Goal: Task Accomplishment & Management: Manage account settings

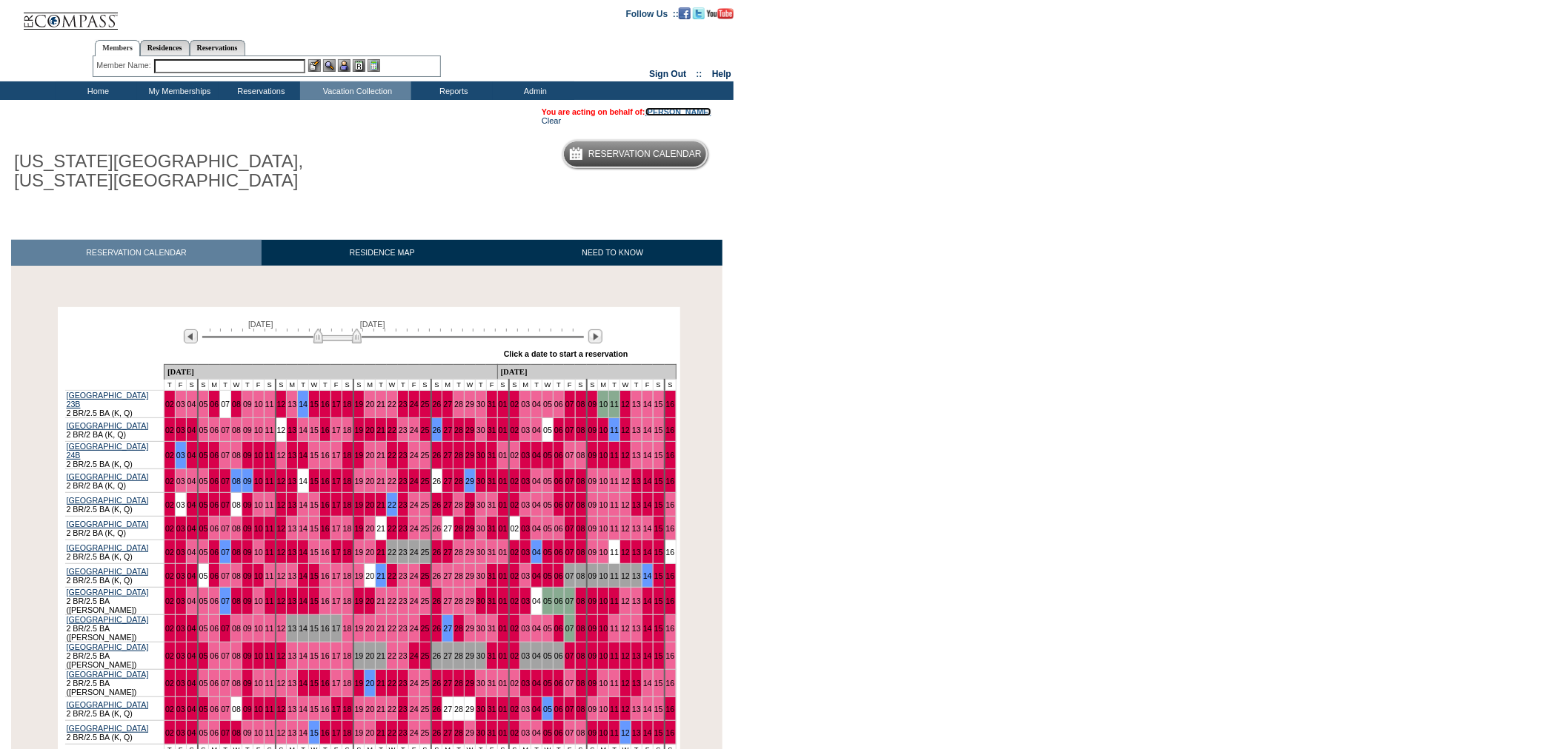
click at [692, 112] on link "[PERSON_NAME]" at bounding box center [678, 111] width 66 height 9
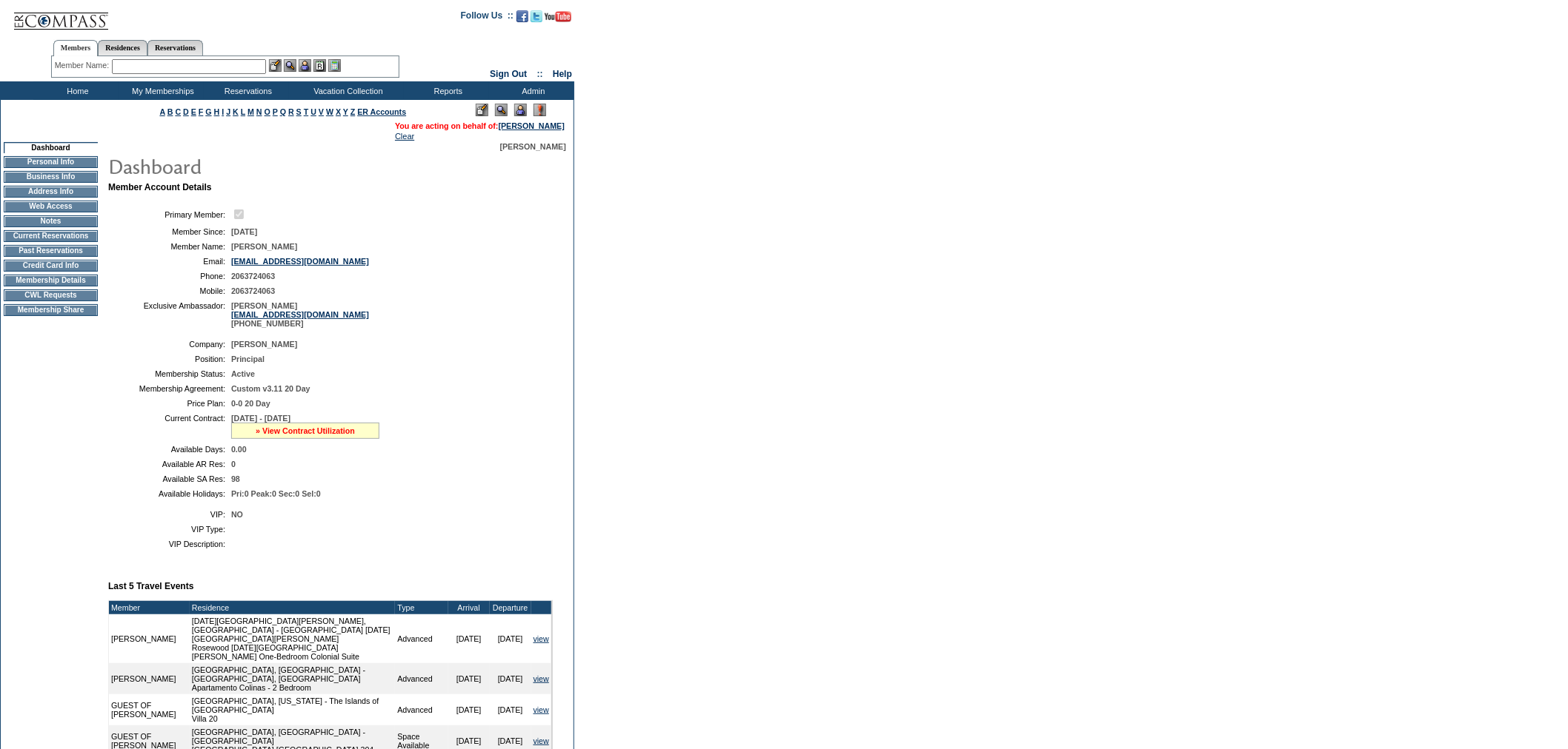
click at [308, 435] on link "» View Contract Utilization" at bounding box center [304, 431] width 99 height 9
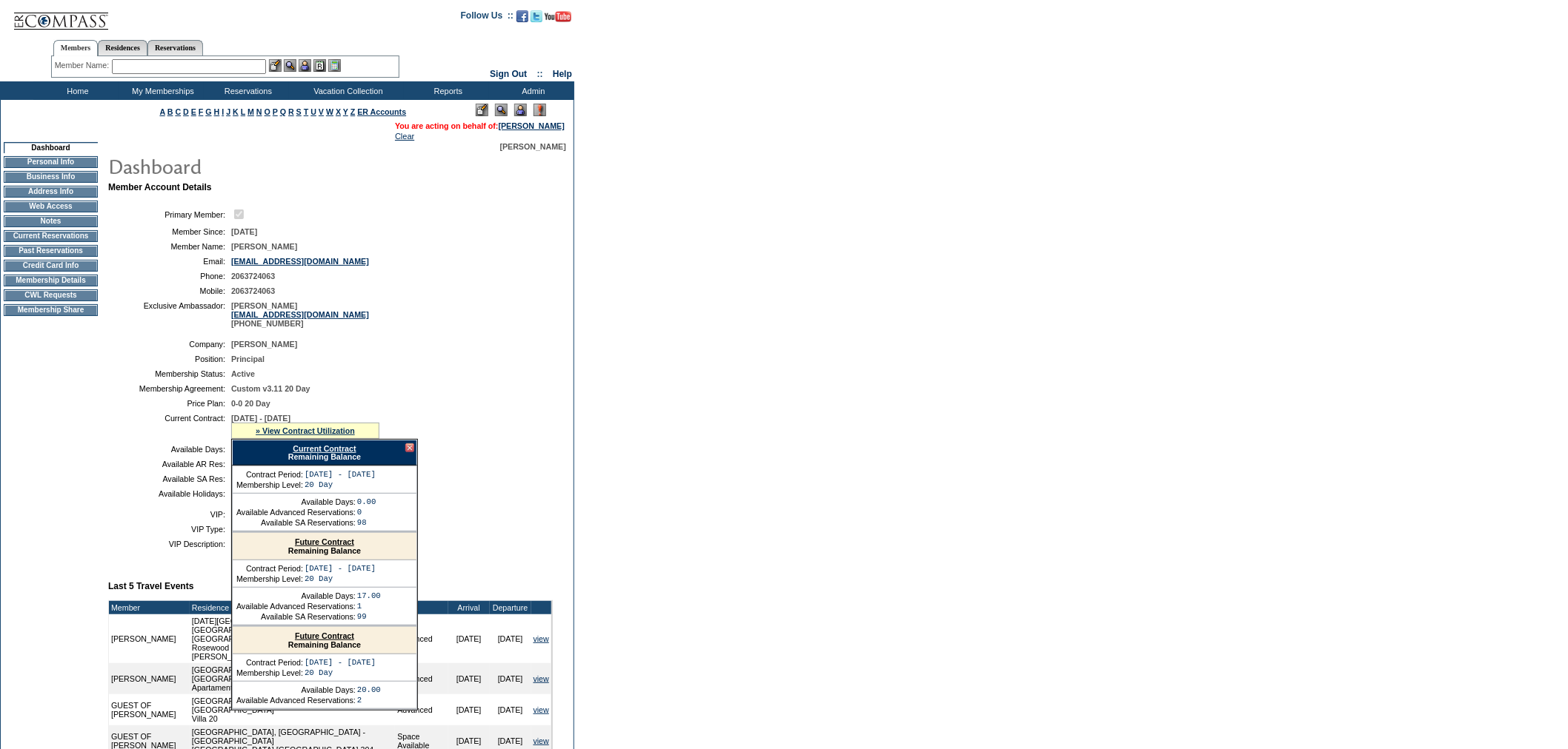
click at [313, 547] on link "Future Contract" at bounding box center [324, 542] width 59 height 9
click at [345, 109] on td "Residence Collection" at bounding box center [350, 109] width 116 height 14
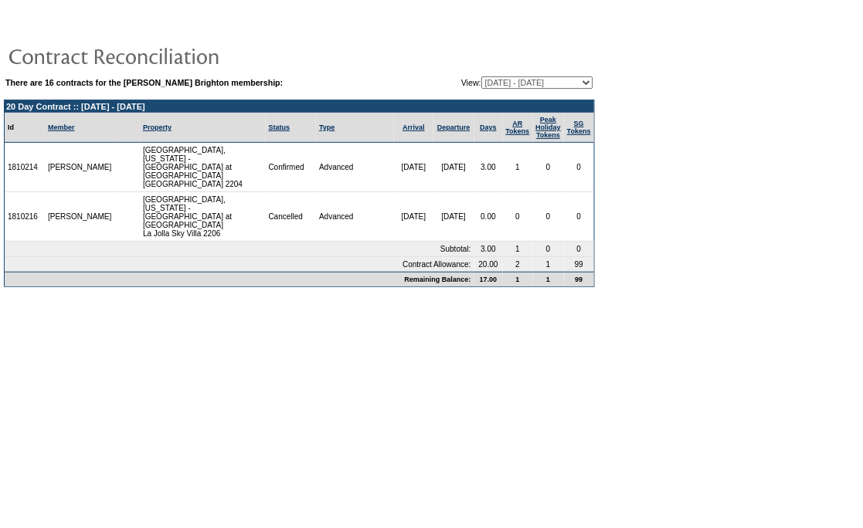
click at [504, 78] on select "10/15/13 - 10/31/14 11/01/14 - 10/31/15 11/01/15 - 10/31/16 11/01/16 - 10/31/17…" at bounding box center [537, 82] width 112 height 12
select select "120633"
click at [481, 76] on select "10/15/13 - 10/31/14 11/01/14 - 10/31/15 11/01/15 - 10/31/16 11/01/16 - 10/31/17…" at bounding box center [537, 82] width 112 height 12
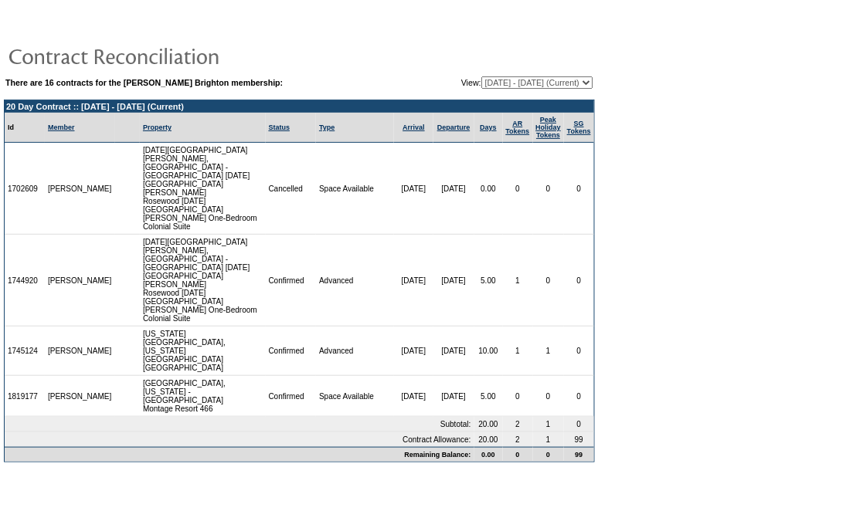
drag, startPoint x: 222, startPoint y: 303, endPoint x: 210, endPoint y: 298, distance: 13.5
click at [210, 327] on td "New York City, New York - Park Avenue Place Park Avenue Place 24A" at bounding box center [203, 351] width 126 height 49
click at [235, 327] on td "New York City, New York - Park Avenue Place Park Avenue Place 24A" at bounding box center [203, 351] width 126 height 49
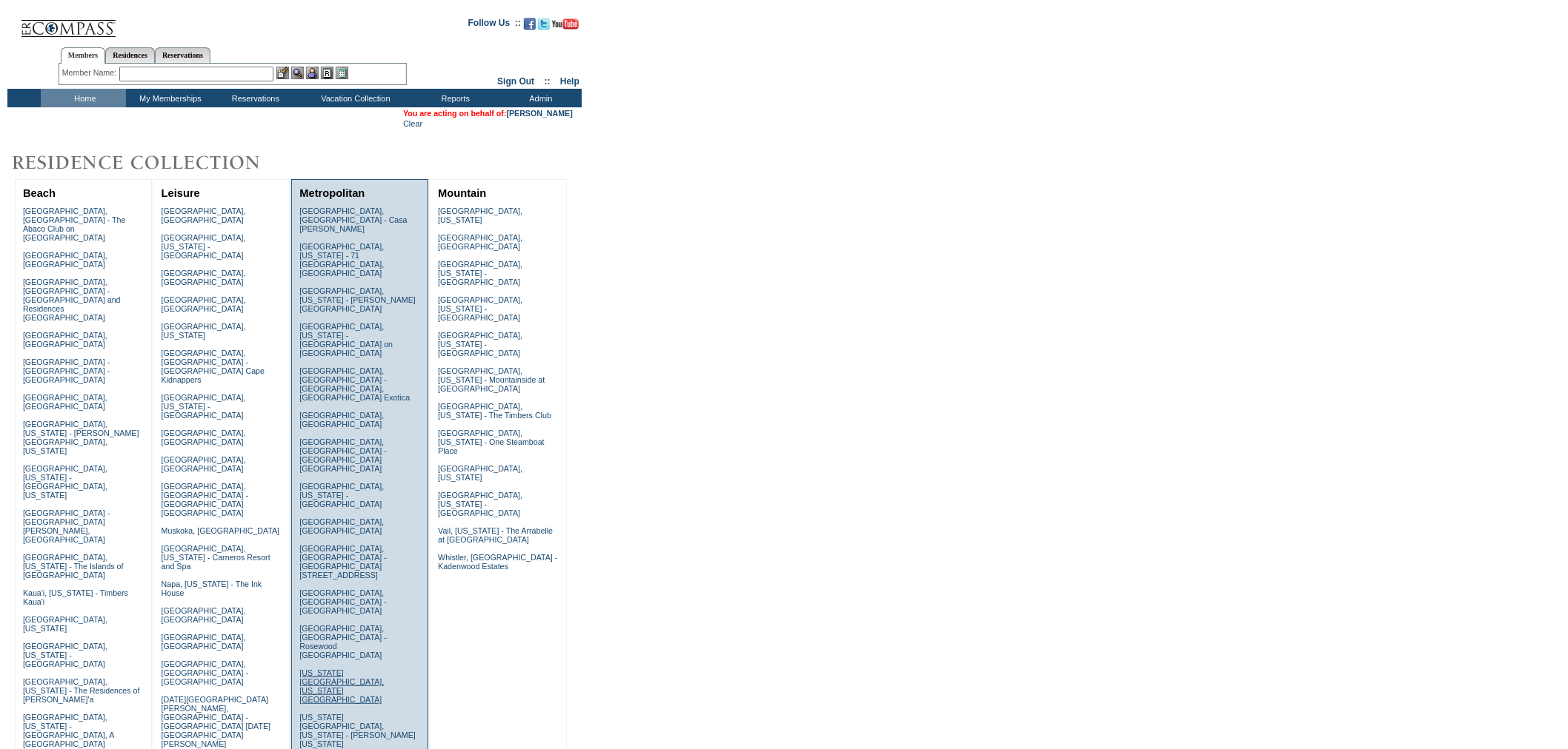
click at [346, 668] on link "[US_STATE][GEOGRAPHIC_DATA], [US_STATE][GEOGRAPHIC_DATA]" at bounding box center [342, 686] width 84 height 35
